Goal: Task Accomplishment & Management: Use online tool/utility

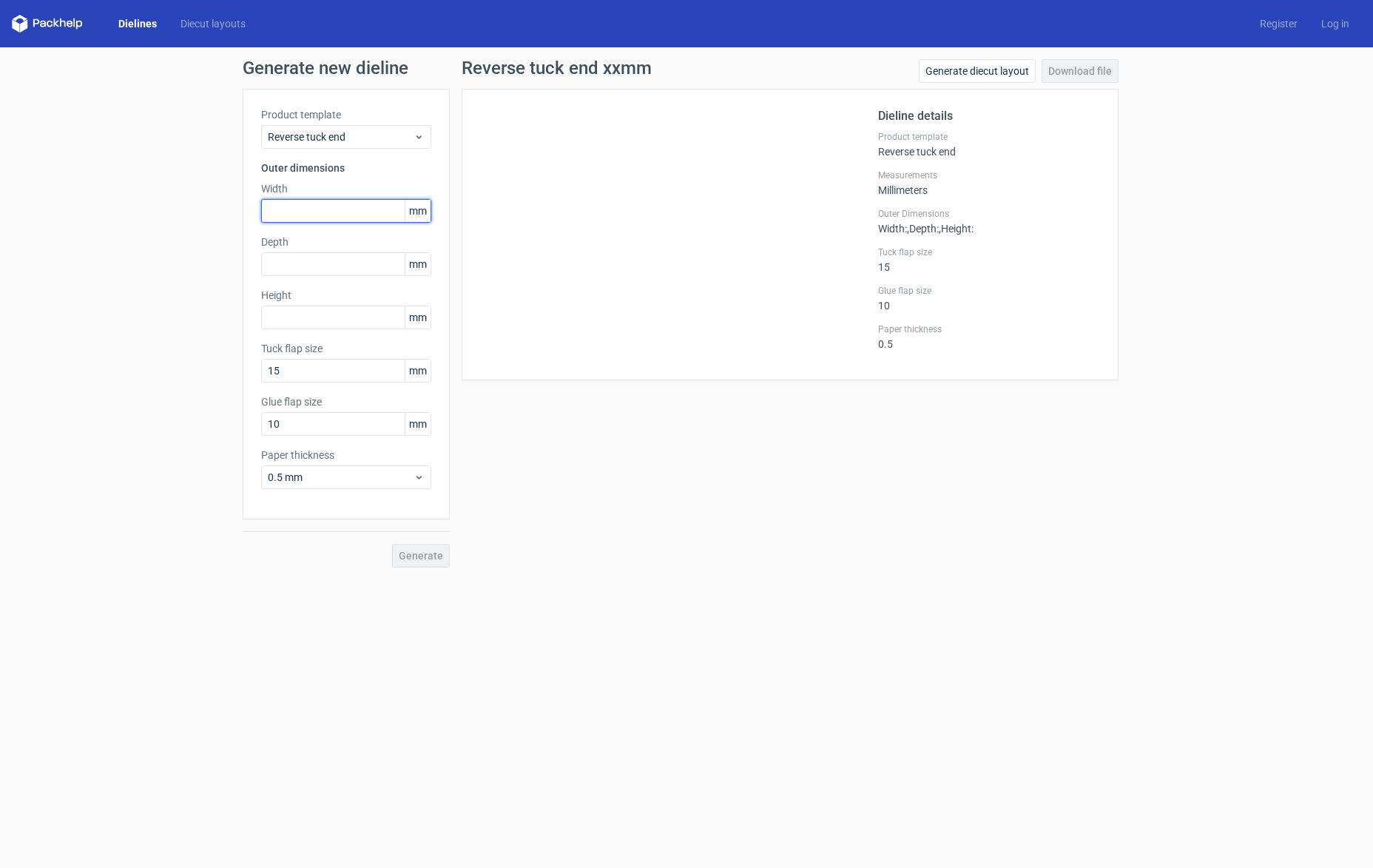
click at [307, 212] on input "text" at bounding box center [346, 211] width 170 height 24
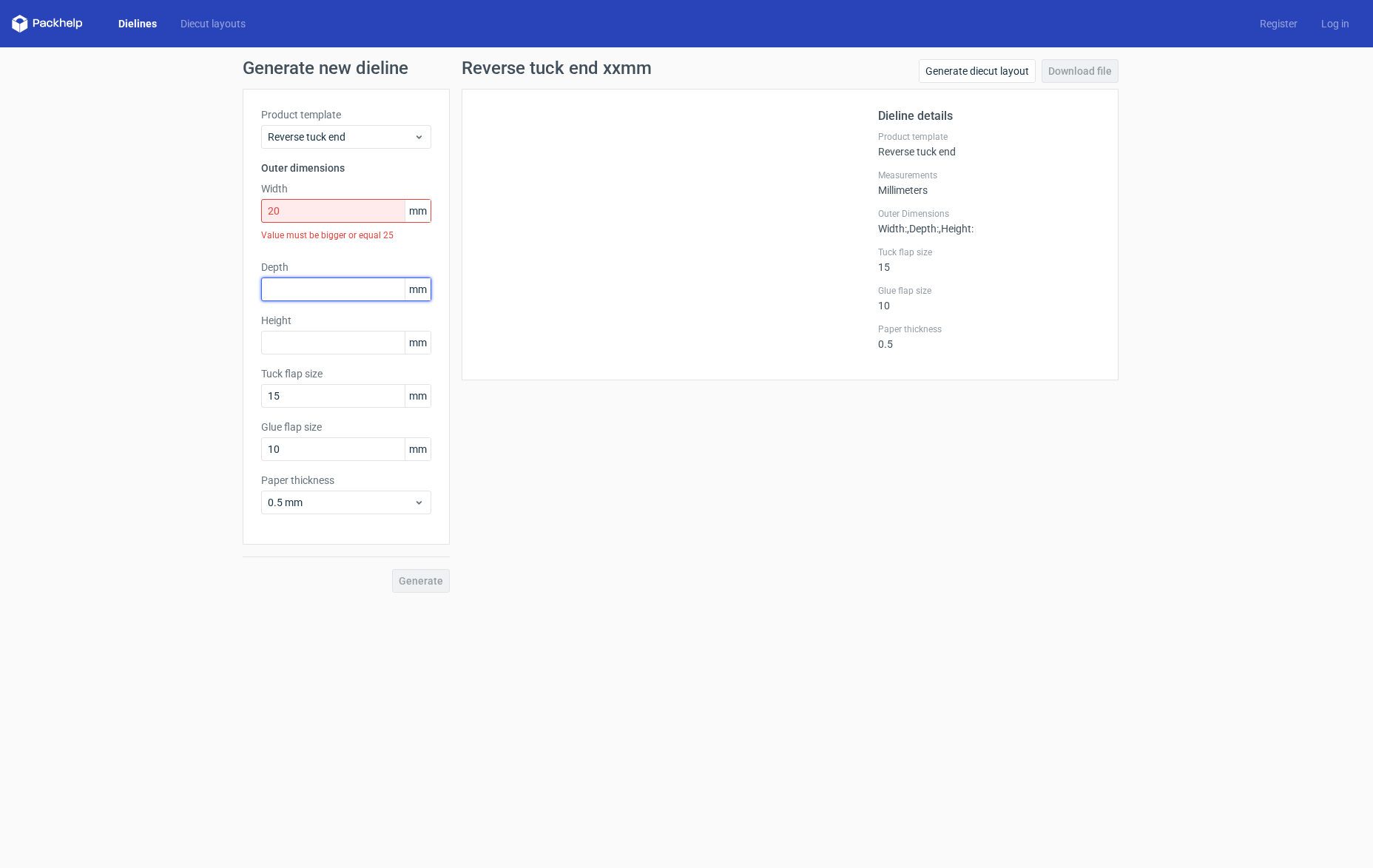
click at [325, 264] on div "Depth mm" at bounding box center [346, 280] width 170 height 41
click at [321, 208] on input "20" at bounding box center [346, 211] width 170 height 24
type input "200"
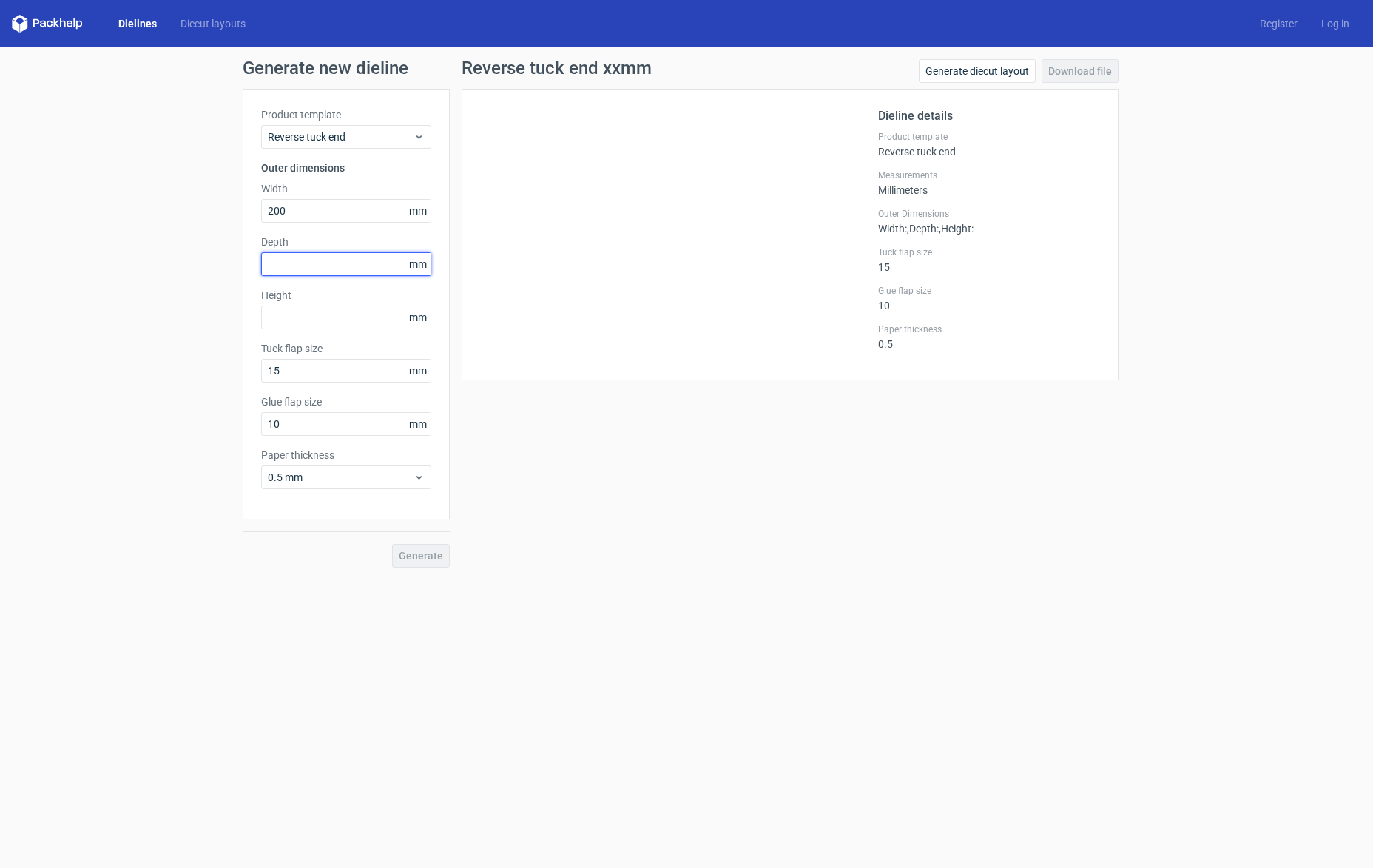
click at [298, 260] on input "text" at bounding box center [346, 264] width 170 height 24
type input "220"
click at [302, 317] on input "text" at bounding box center [346, 317] width 170 height 24
type input "50"
click at [424, 557] on span "Generate" at bounding box center [421, 556] width 45 height 11
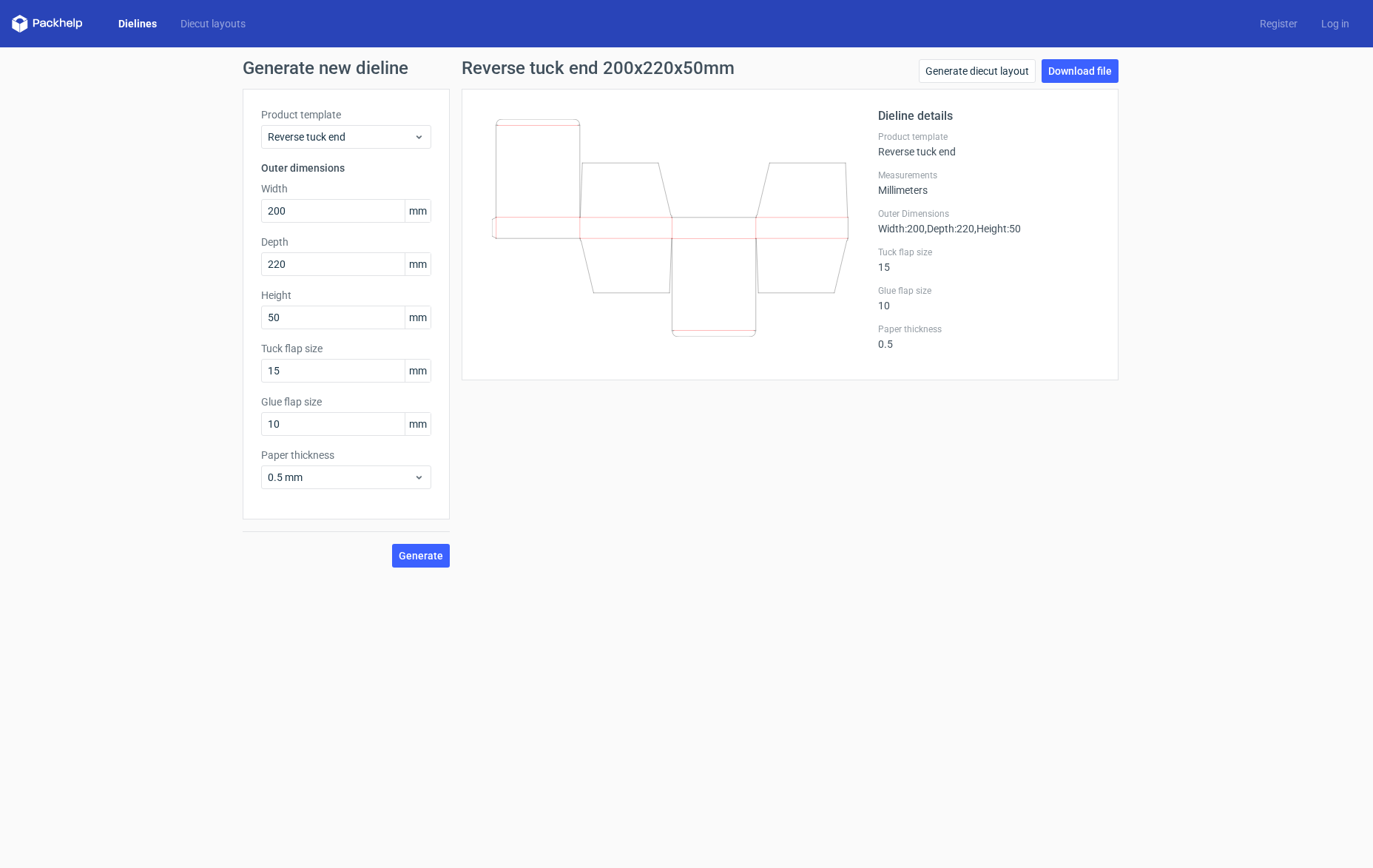
click at [142, 24] on link "Dielines" at bounding box center [137, 24] width 62 height 15
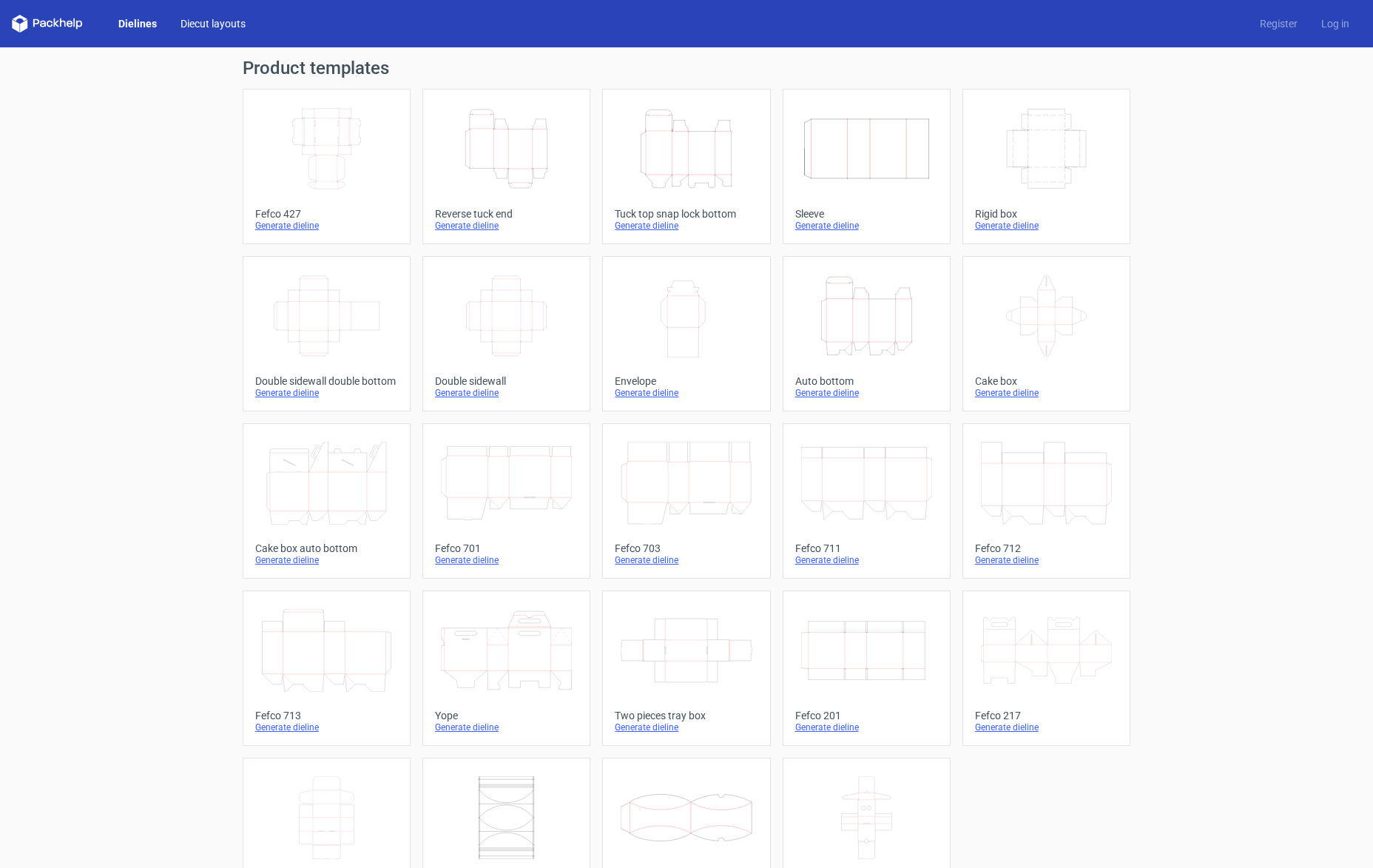
click at [207, 21] on link "Diecut layouts" at bounding box center [212, 24] width 89 height 15
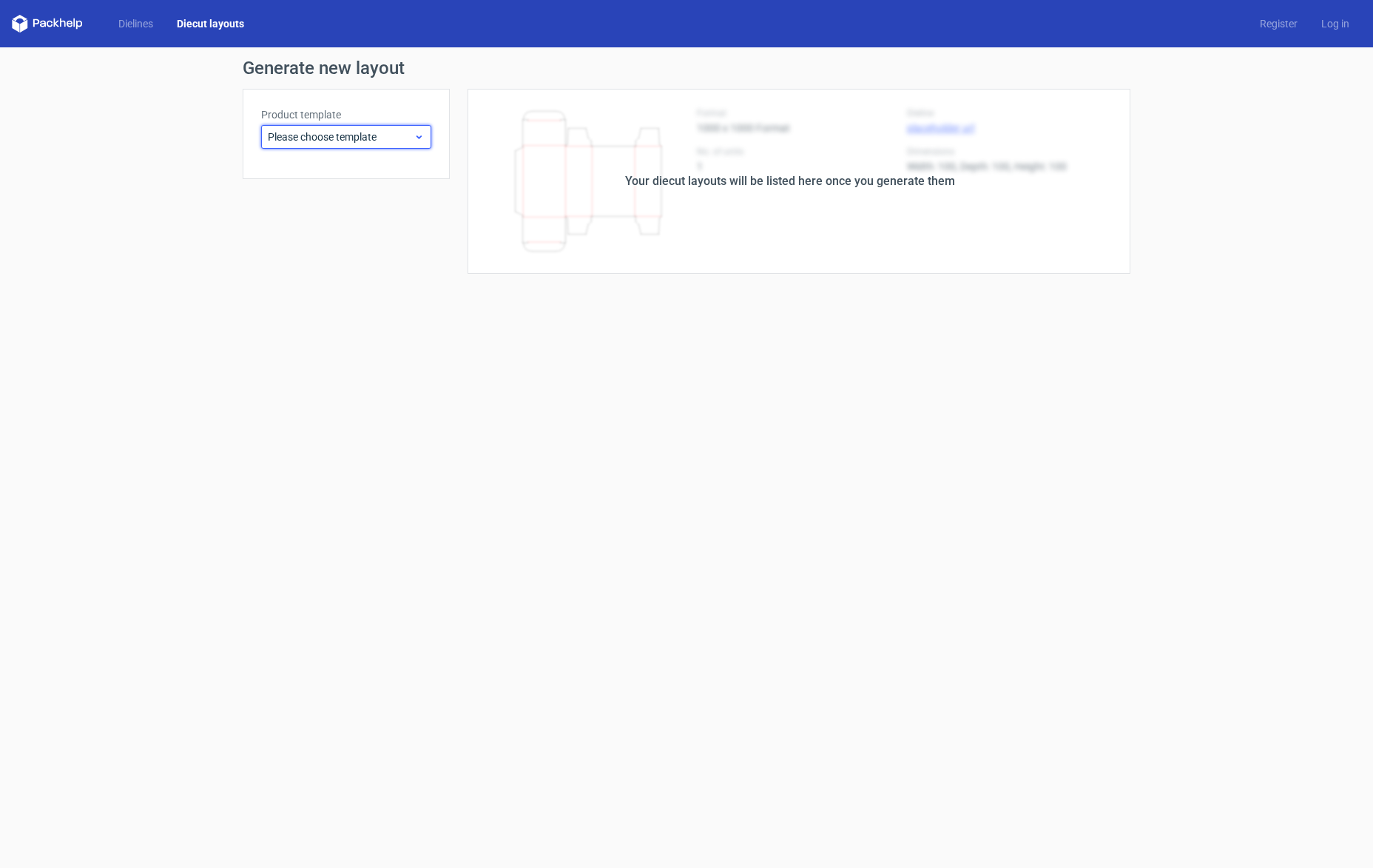
click at [409, 133] on span "Please choose template" at bounding box center [340, 137] width 146 height 15
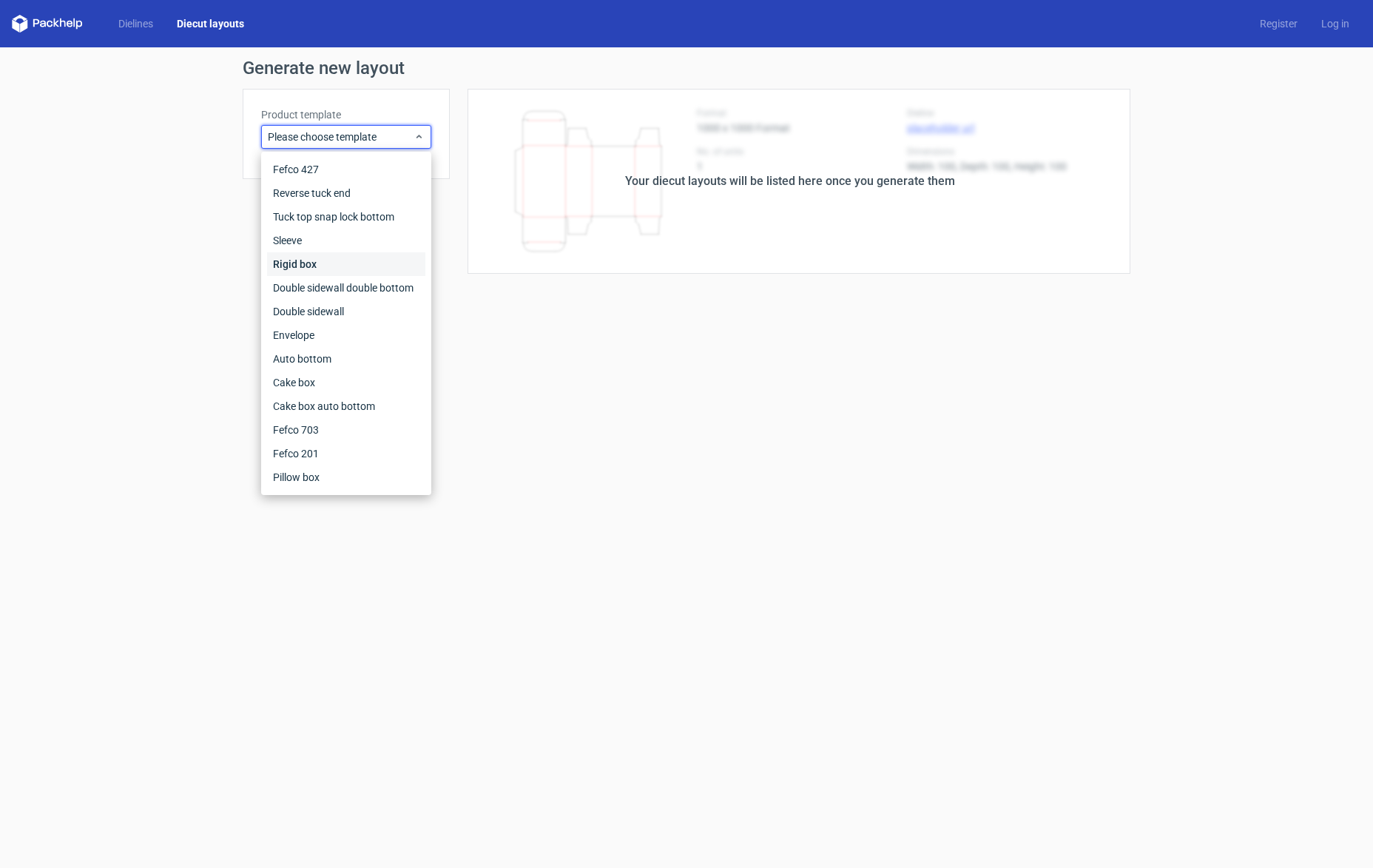
click at [330, 267] on div "Rigid box" at bounding box center [346, 264] width 159 height 24
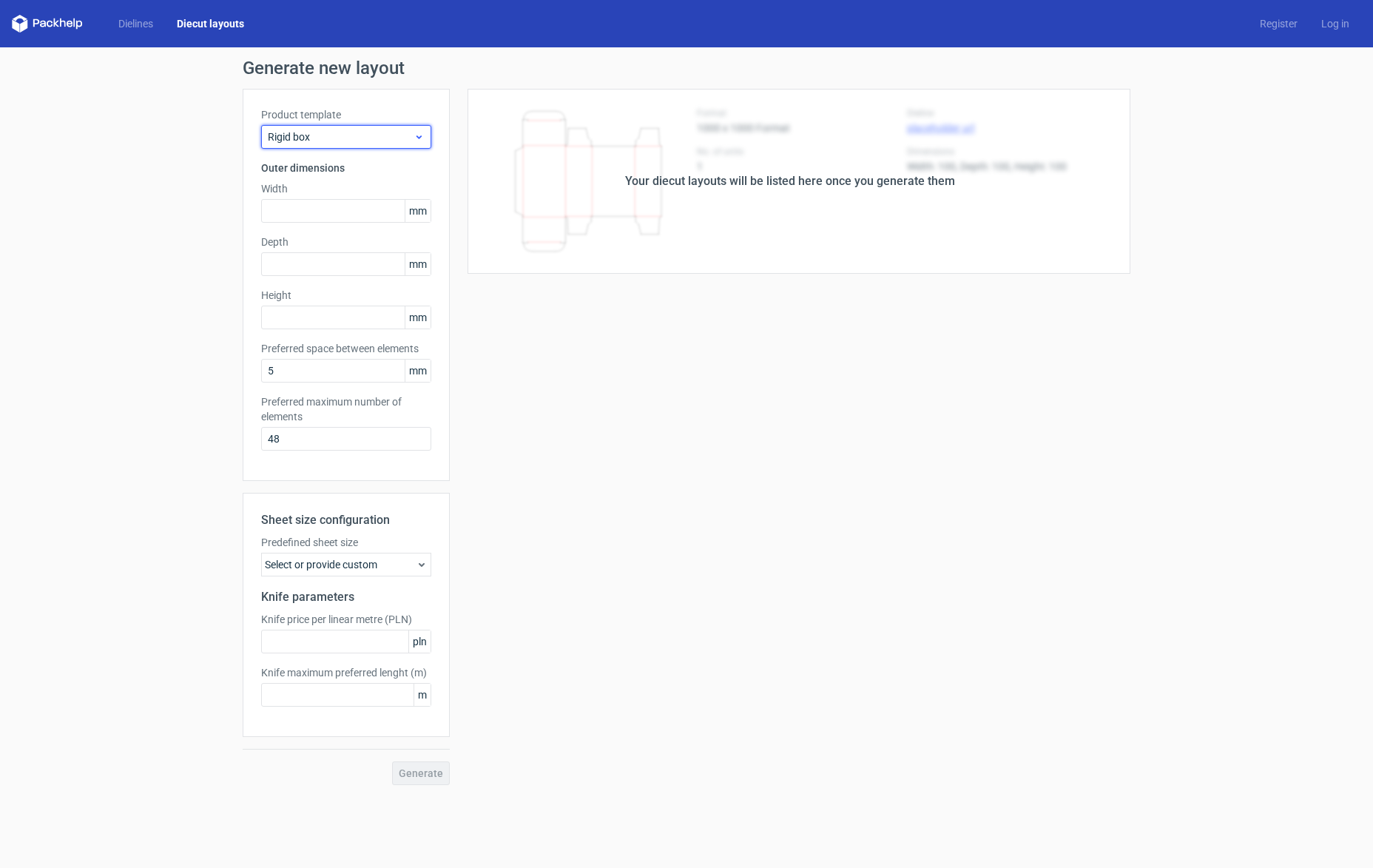
click at [384, 129] on span "Rigid box" at bounding box center [340, 137] width 146 height 15
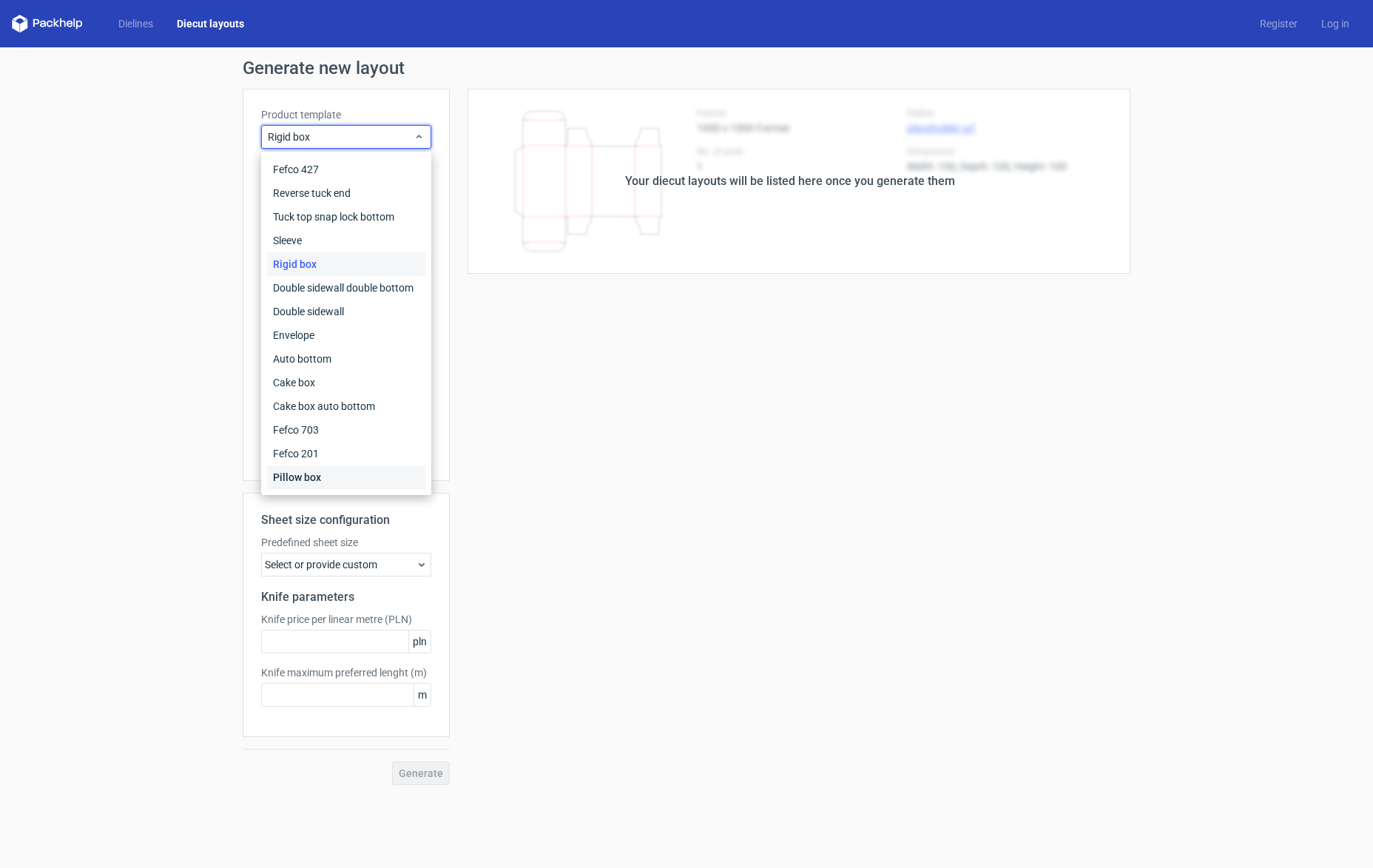
click at [298, 486] on div "Pillow box" at bounding box center [346, 477] width 159 height 24
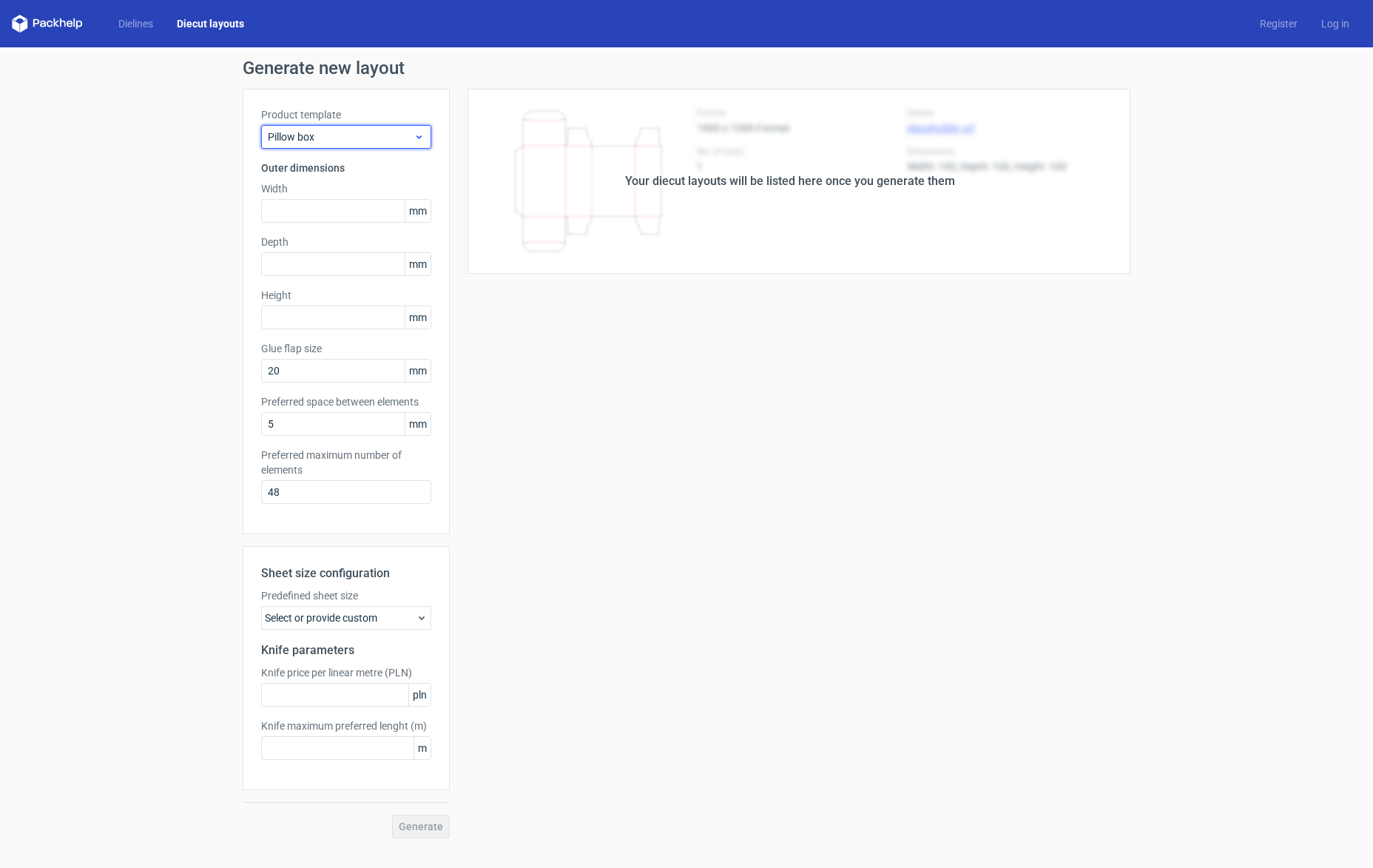
click at [414, 137] on icon at bounding box center [419, 137] width 11 height 12
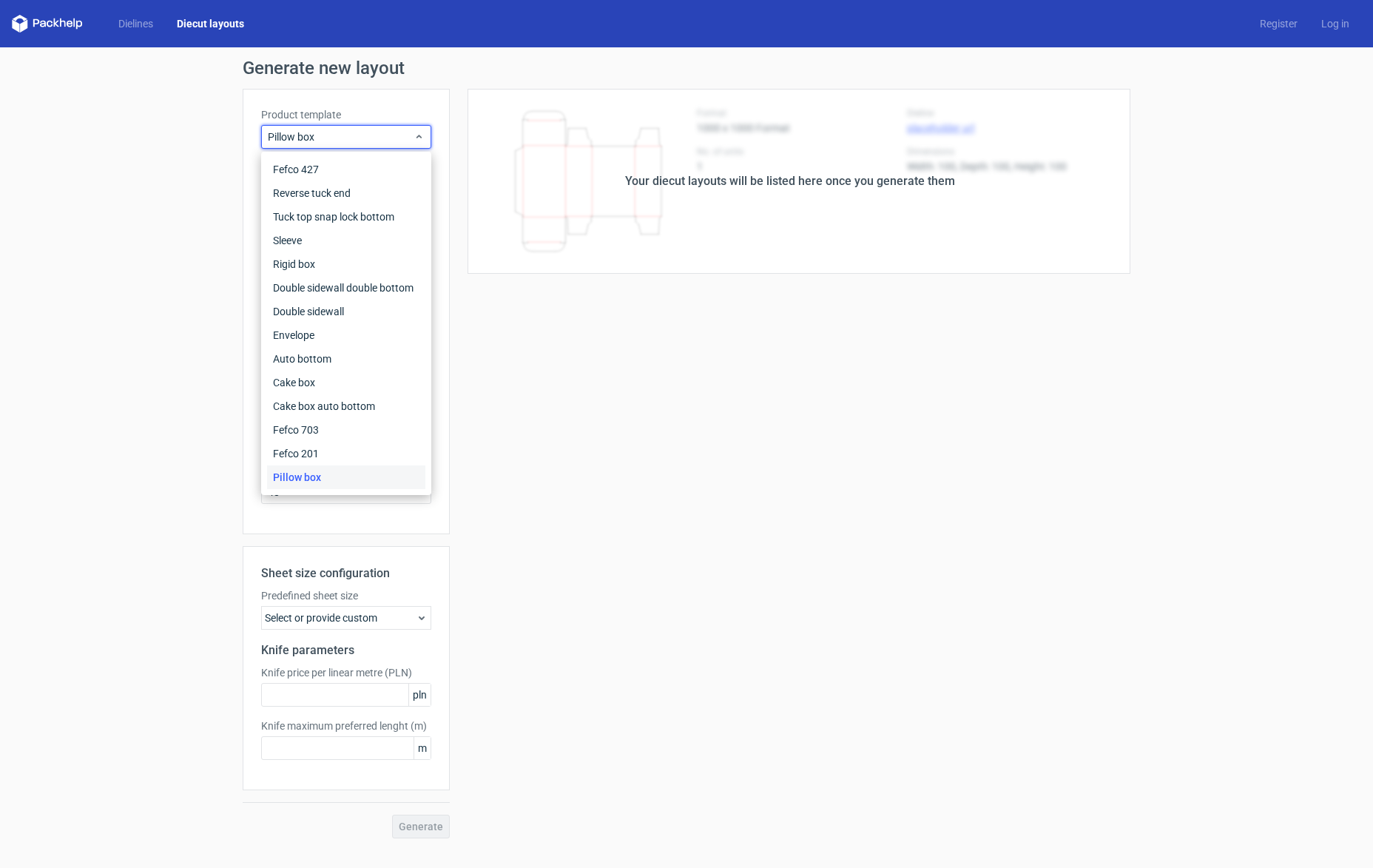
click at [619, 502] on div "Your diecut layouts will be listed here once you generate them Height Depth Wid…" at bounding box center [790, 463] width 681 height 749
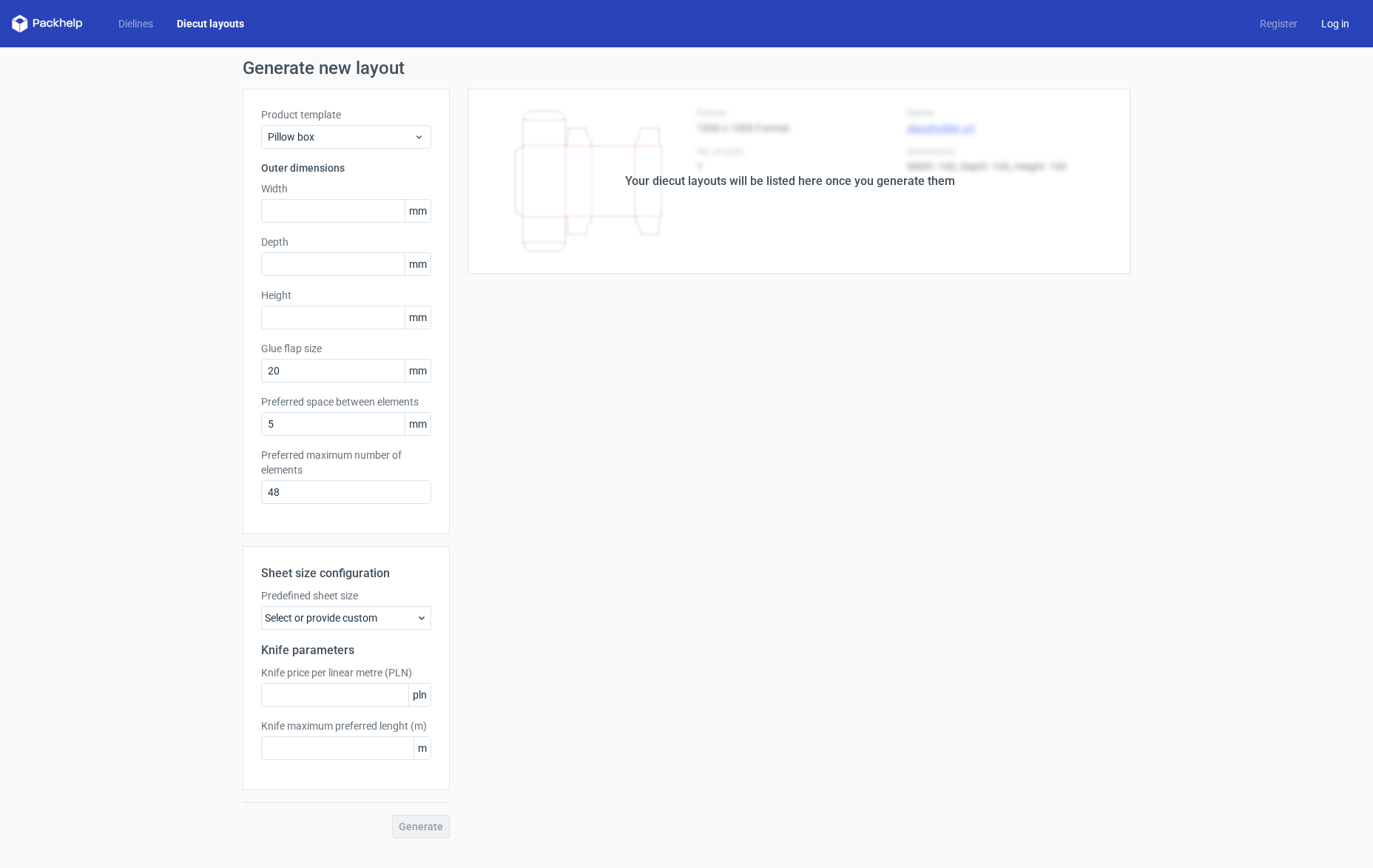
click at [1329, 28] on link "Log in" at bounding box center [1335, 24] width 52 height 15
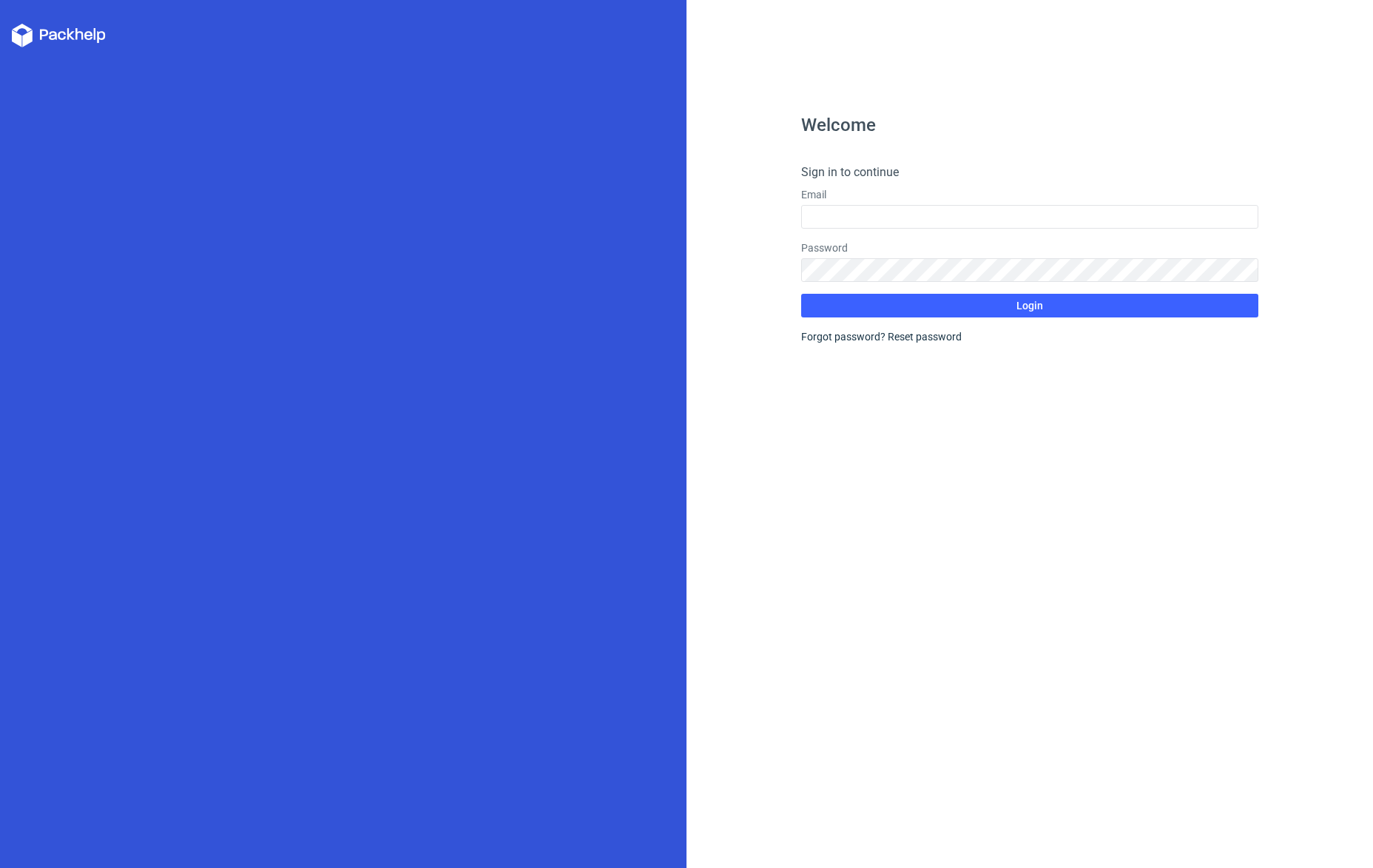
drag, startPoint x: 957, startPoint y: 414, endPoint x: 951, endPoint y: 406, distance: 10.0
click at [953, 410] on div "Welcome Sign in to continue Email Password Login Forgot password? Reset password" at bounding box center [1030, 492] width 458 height 752
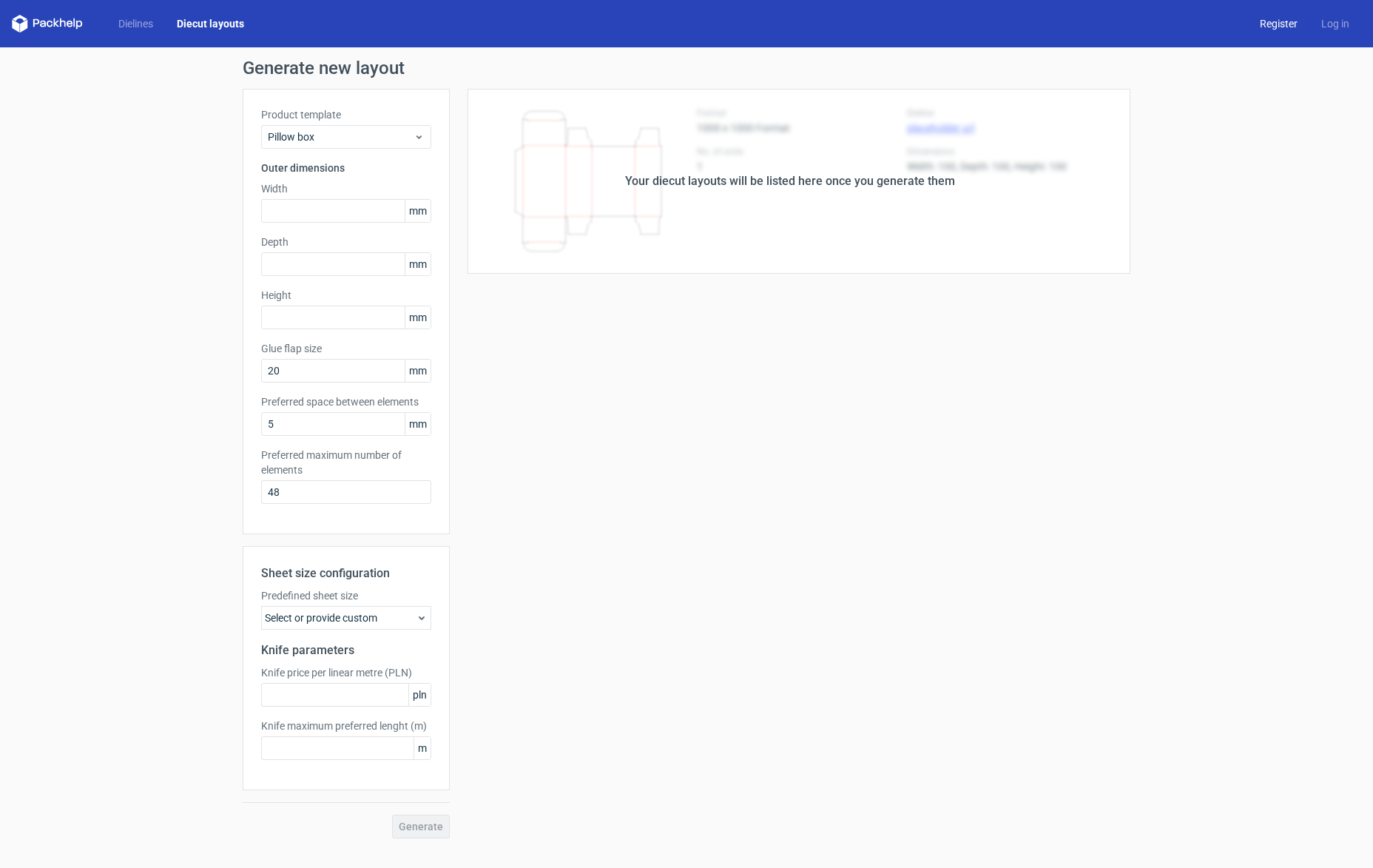
click at [1279, 22] on link "Register" at bounding box center [1278, 24] width 61 height 15
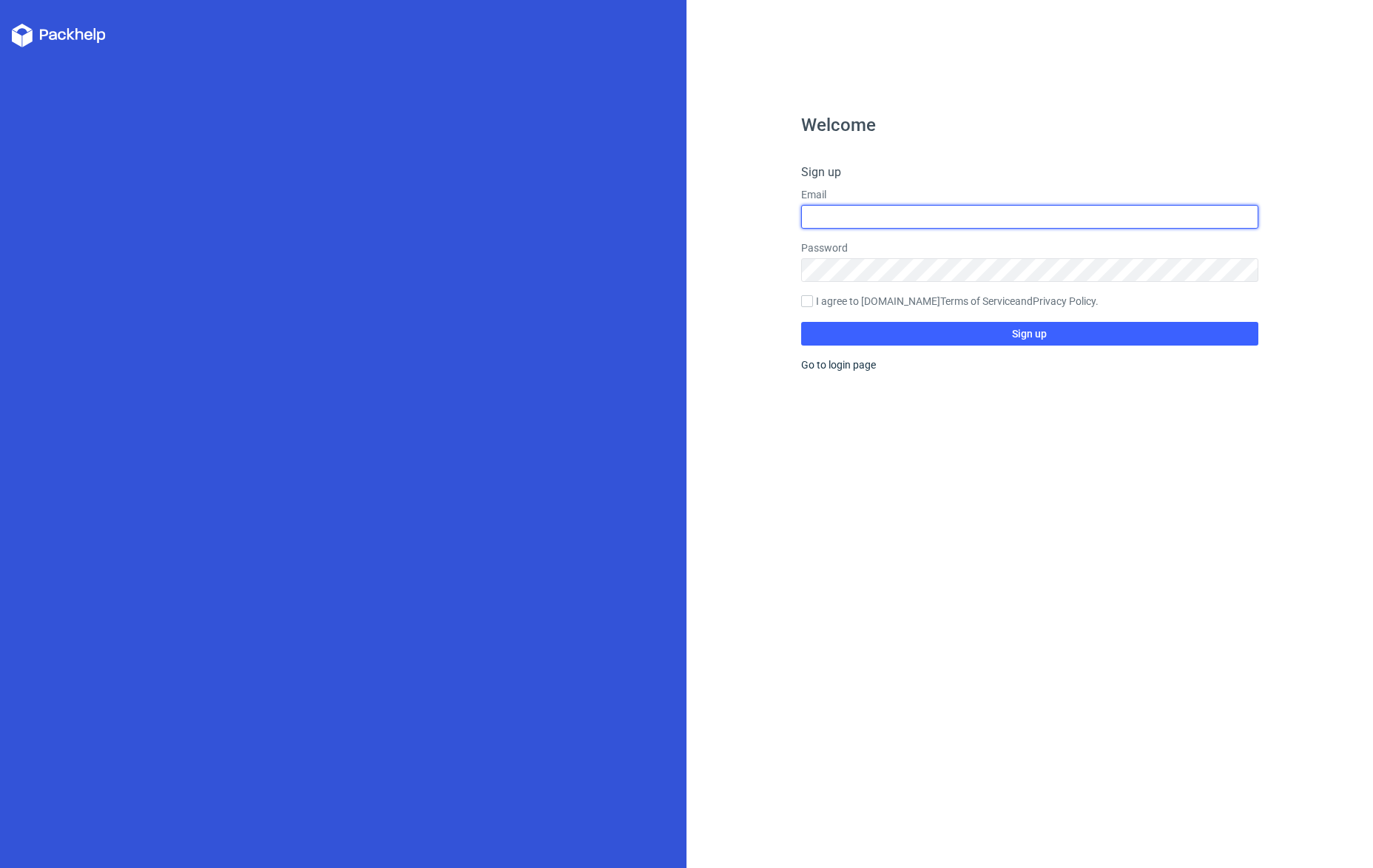
click at [937, 208] on input "text" at bounding box center [1030, 216] width 458 height 24
type input "[EMAIL_ADDRESS][DOMAIN_NAME]"
click at [1005, 339] on button "Sign up" at bounding box center [1030, 334] width 458 height 24
